Goal: Use online tool/utility: Utilize a website feature to perform a specific function

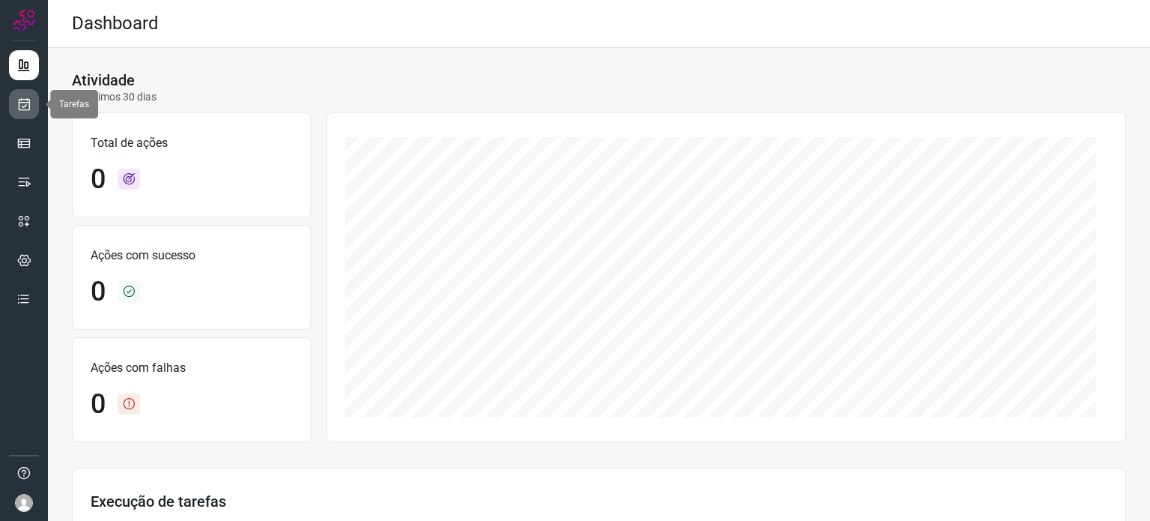
click at [17, 100] on icon at bounding box center [24, 104] width 16 height 15
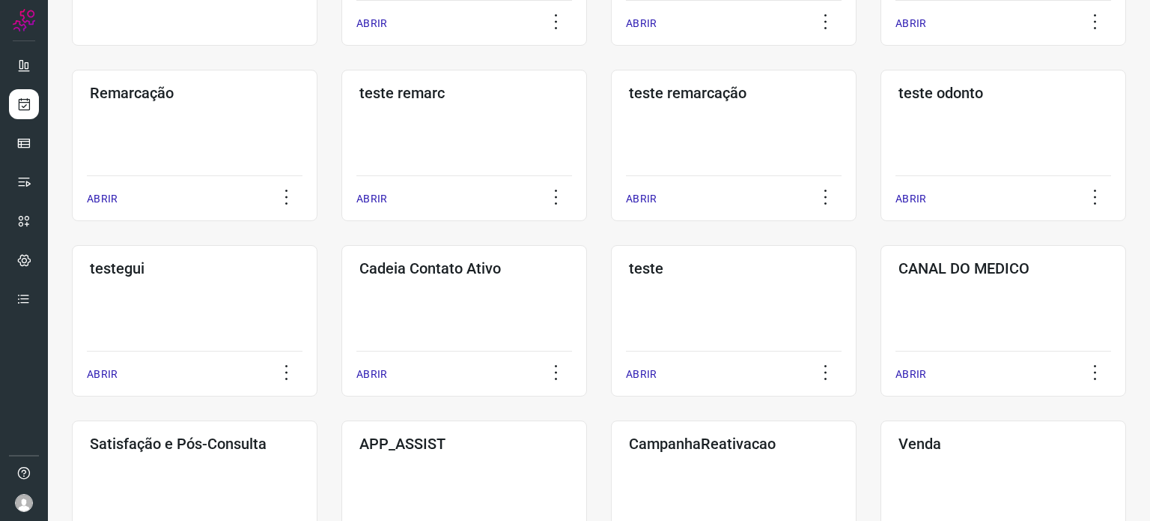
scroll to position [300, 0]
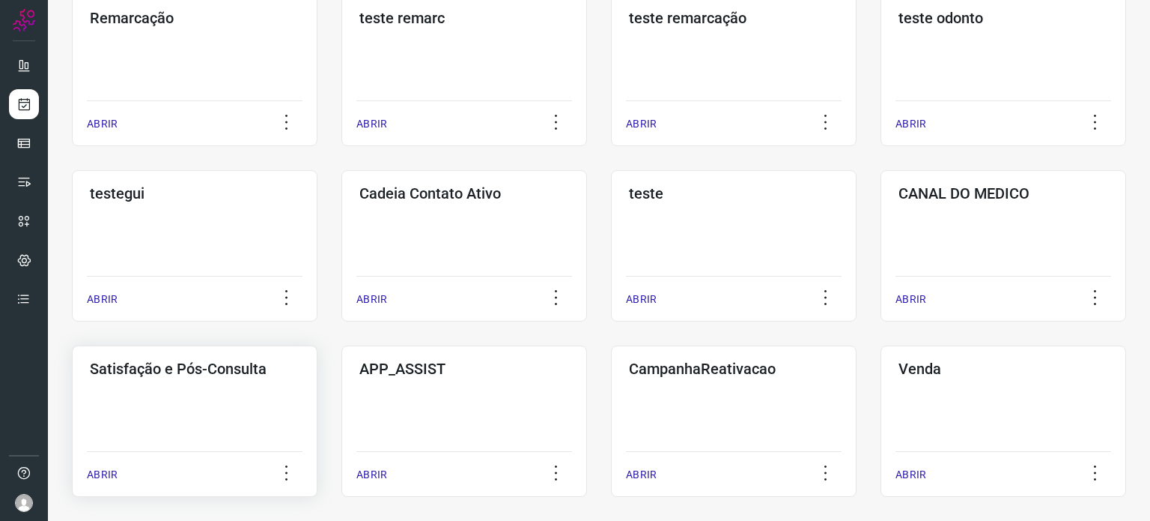
click at [247, 410] on div "Satisfação e Pós-Consulta ABRIR" at bounding box center [195, 420] width 246 height 151
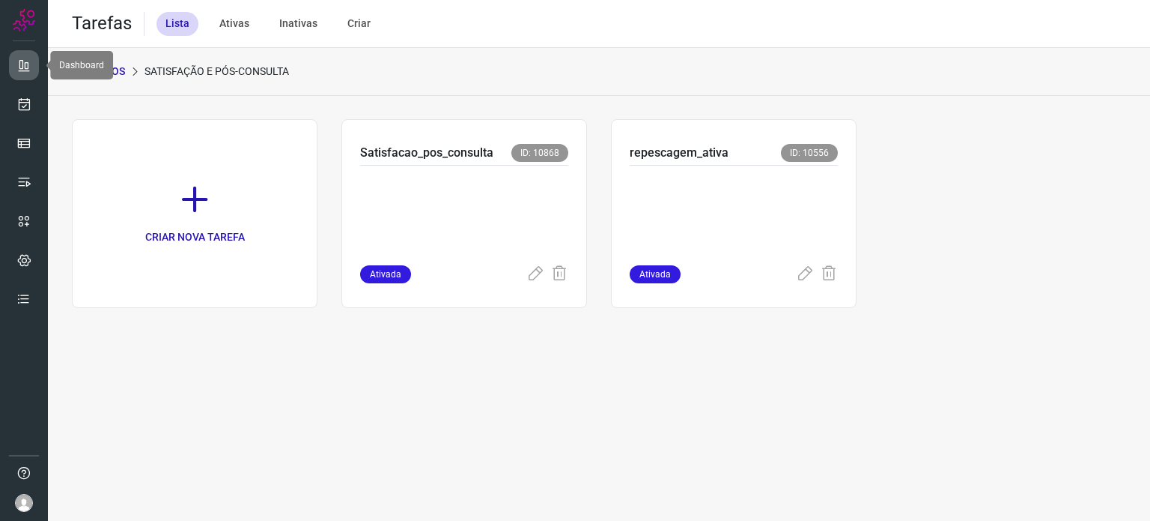
click at [29, 59] on icon at bounding box center [23, 65] width 15 height 15
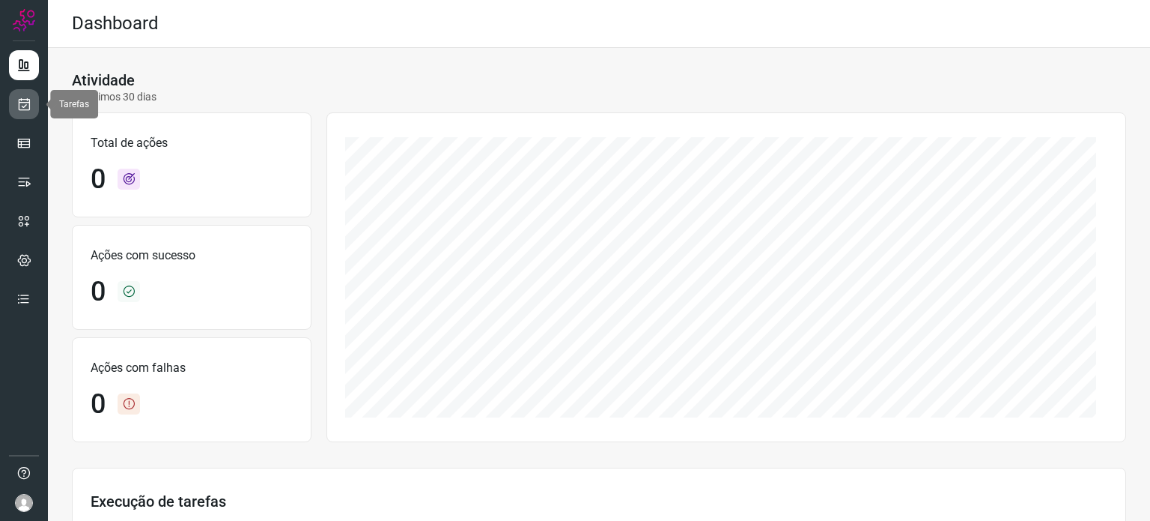
click at [21, 95] on link at bounding box center [24, 104] width 30 height 30
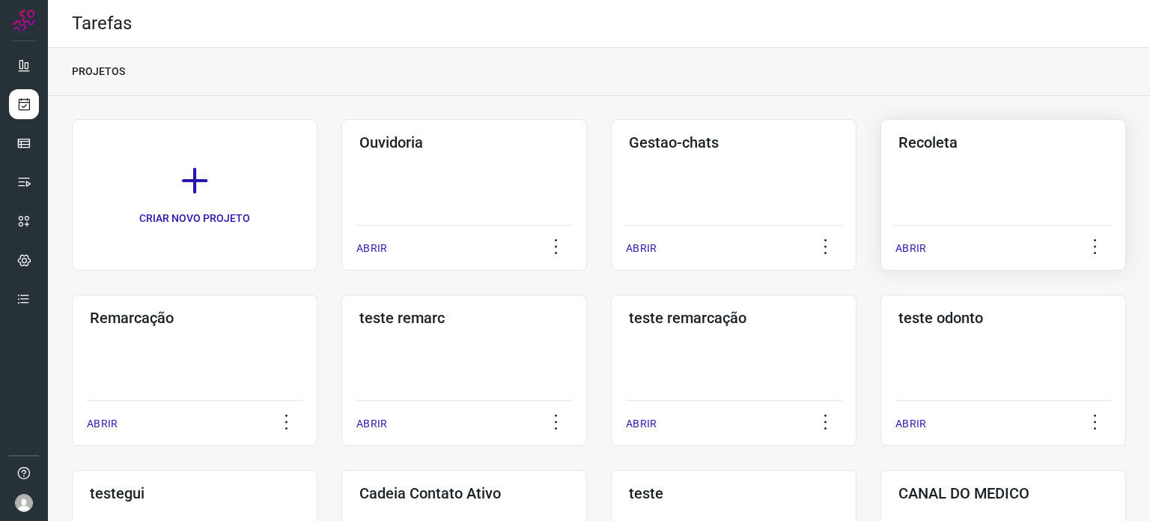
click at [935, 182] on div "Recoleta ABRIR" at bounding box center [1004, 194] width 246 height 151
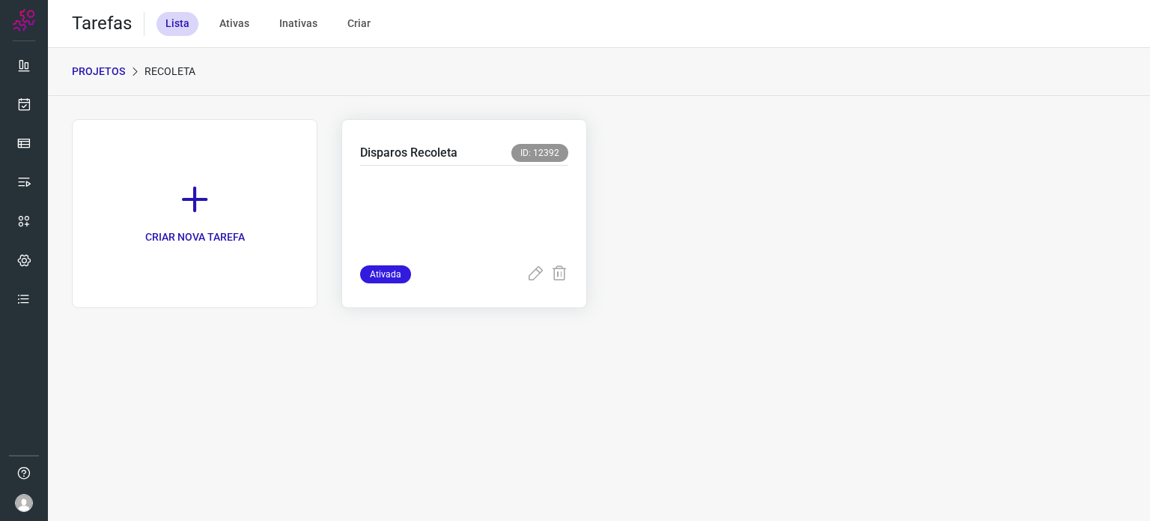
click at [449, 222] on p at bounding box center [464, 212] width 208 height 75
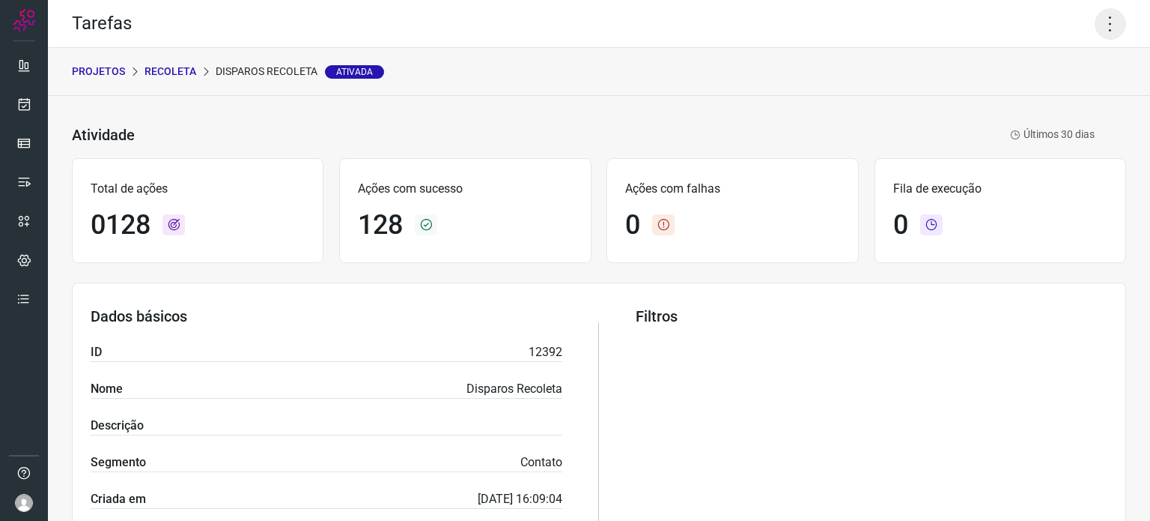
click at [1096, 22] on icon at bounding box center [1110, 23] width 31 height 31
click at [1037, 101] on li "Executar" at bounding box center [1046, 98] width 136 height 24
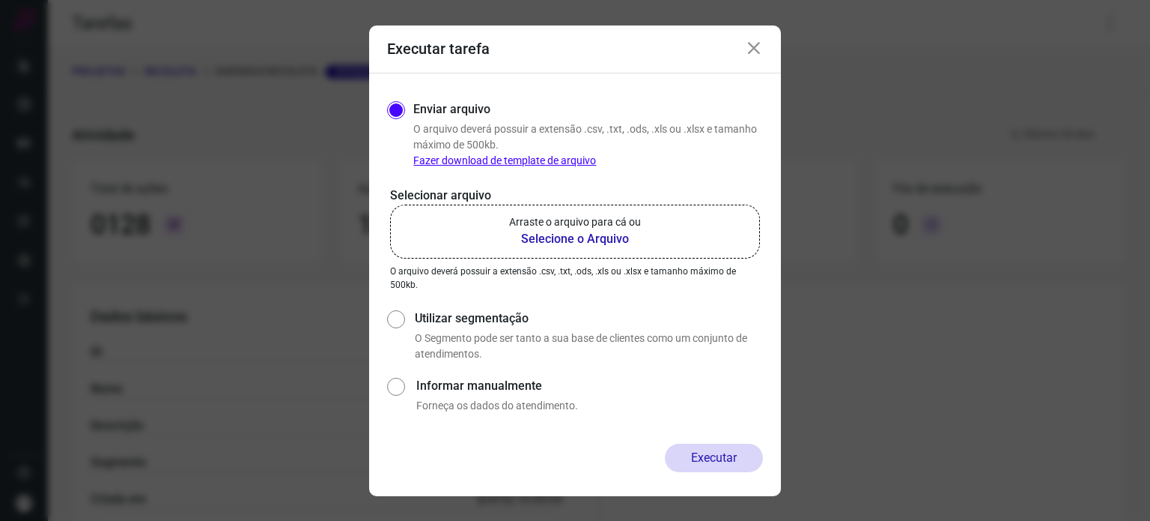
click at [414, 227] on label "Arraste o arquivo para cá ou Selecione o Arquivo" at bounding box center [575, 231] width 370 height 54
click at [0, 0] on input "Arraste o arquivo para cá ou Selecione o Arquivo" at bounding box center [0, 0] width 0 height 0
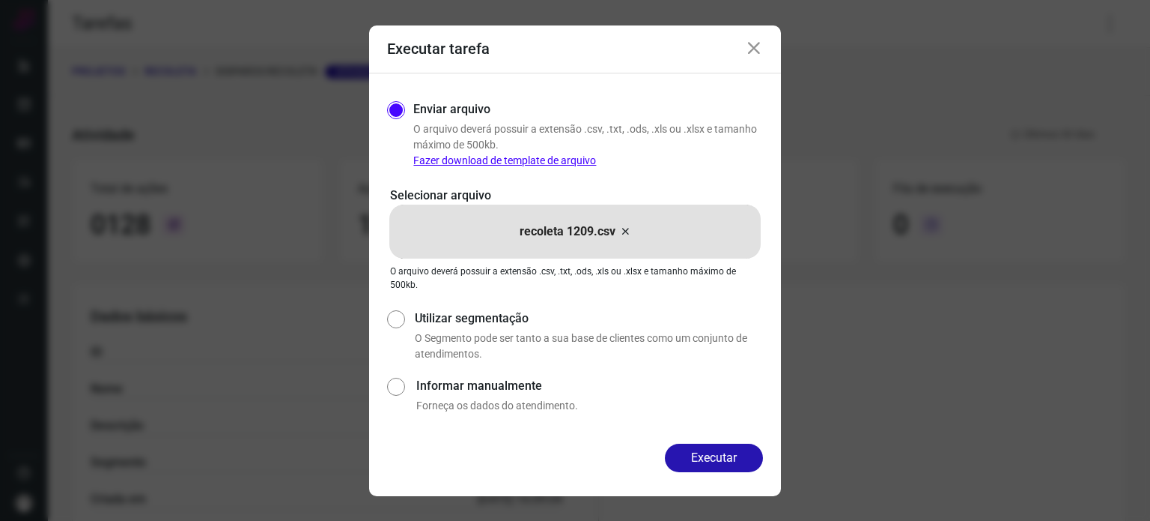
drag, startPoint x: 699, startPoint y: 453, endPoint x: 667, endPoint y: 59, distance: 395.3
click at [657, 61] on form "Executar tarefa Enviar arquivo O arquivo [PERSON_NAME] possuir a extensão .csv,…" at bounding box center [575, 260] width 412 height 470
click at [749, 50] on icon at bounding box center [754, 49] width 18 height 18
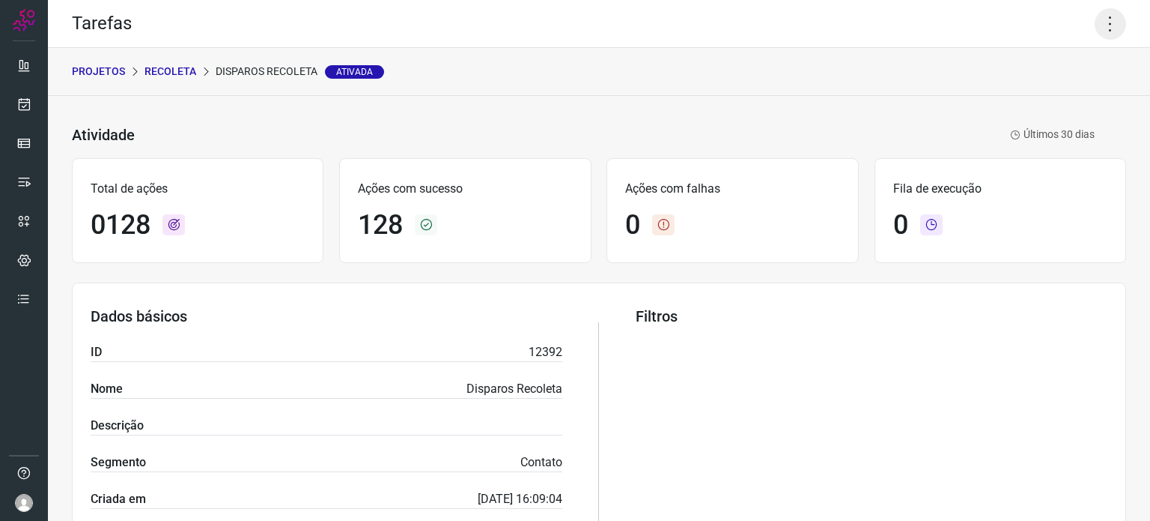
click at [1108, 26] on icon at bounding box center [1110, 23] width 31 height 31
click at [1031, 110] on ul "Editar Executar Remover Desativar tarefa" at bounding box center [1046, 111] width 136 height 124
click at [1031, 103] on li "Executar" at bounding box center [1046, 98] width 136 height 24
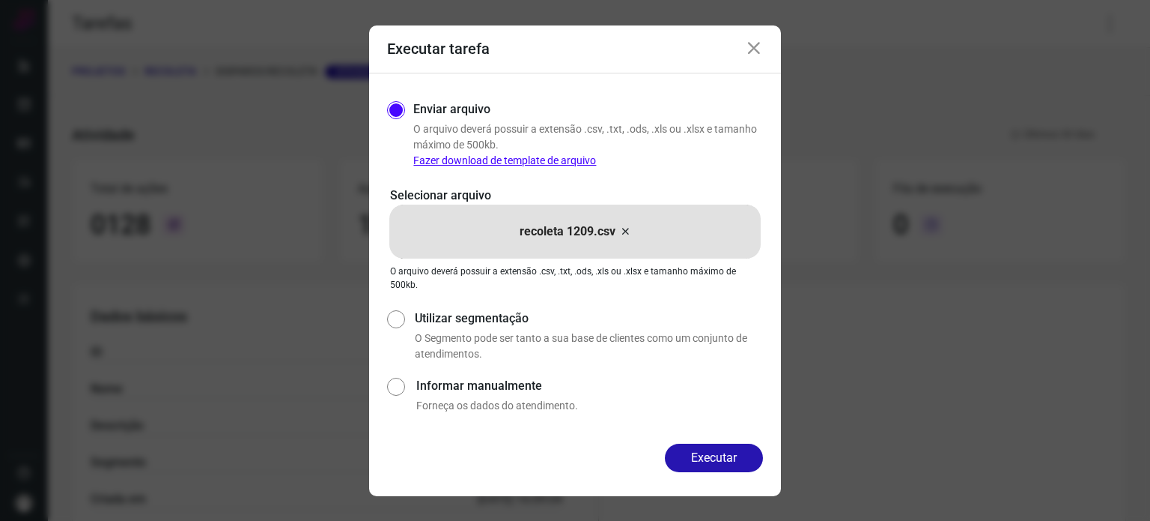
click at [627, 228] on icon at bounding box center [625, 231] width 12 height 18
click at [0, 0] on input "recoleta 1209.csv" at bounding box center [0, 0] width 0 height 0
click at [712, 461] on button "Executar" at bounding box center [714, 457] width 98 height 28
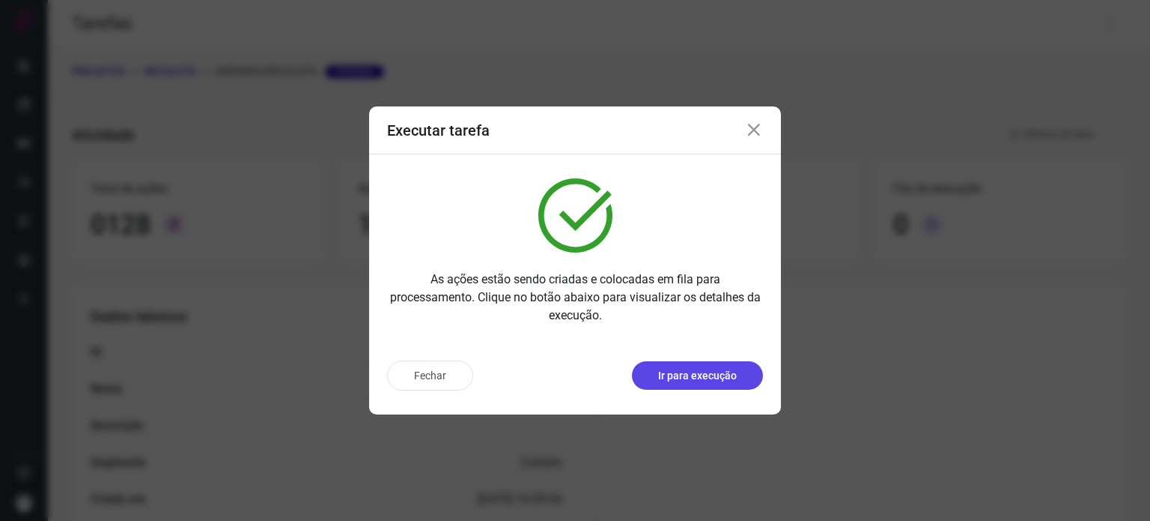
click at [685, 369] on p "Ir para execução" at bounding box center [697, 376] width 79 height 16
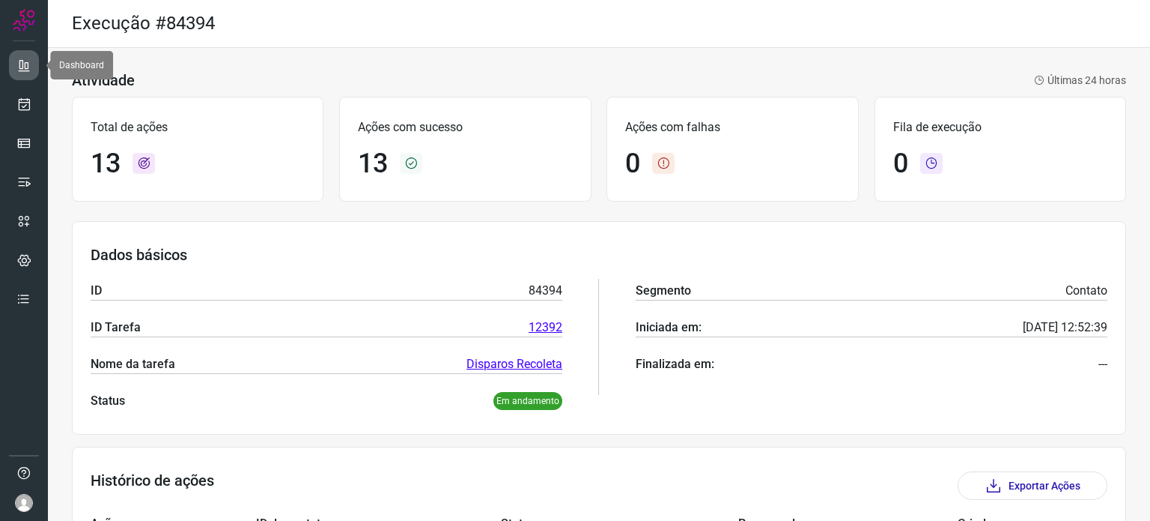
click at [24, 64] on icon at bounding box center [23, 65] width 15 height 15
